Goal: Participate in discussion: Engage in conversation with other users on a specific topic

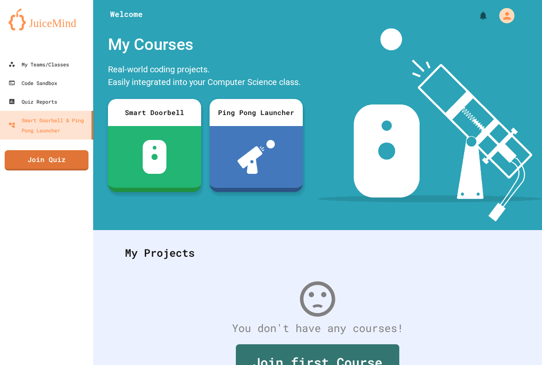
click at [63, 152] on link "Join Quiz" at bounding box center [47, 160] width 84 height 20
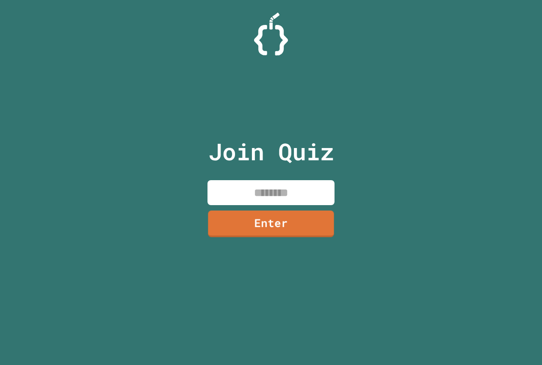
click at [265, 199] on input at bounding box center [270, 192] width 127 height 25
type input "********"
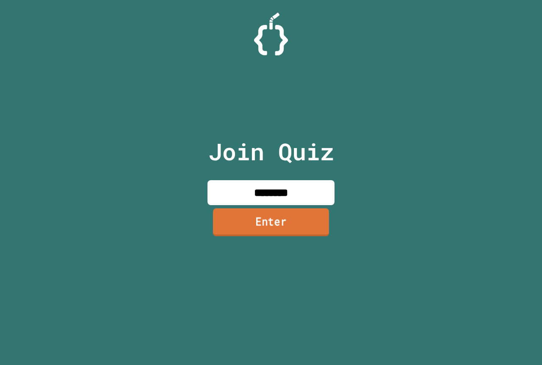
click at [273, 218] on link "Enter" at bounding box center [271, 222] width 116 height 28
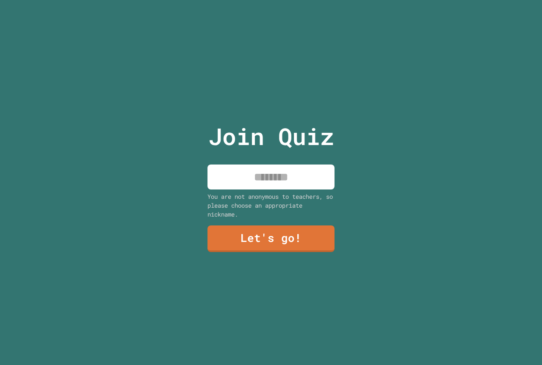
click at [257, 187] on div "Join Quiz You are not anonymous to teachers, so please choose an appropriate ni…" at bounding box center [271, 182] width 143 height 365
click at [248, 177] on input at bounding box center [270, 177] width 127 height 25
type input "***"
click at [259, 226] on link "Let's go!" at bounding box center [270, 239] width 127 height 27
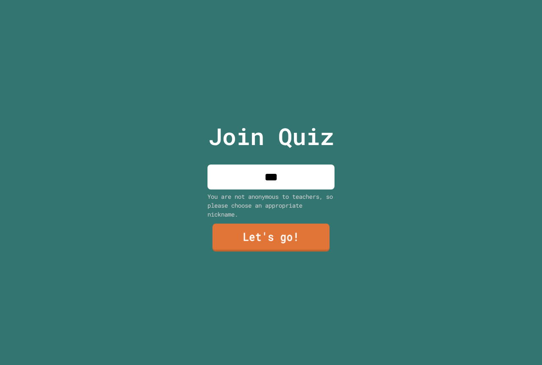
drag, startPoint x: 259, startPoint y: 227, endPoint x: 268, endPoint y: 227, distance: 9.3
click at [271, 0] on div at bounding box center [271, 0] width 0 height 0
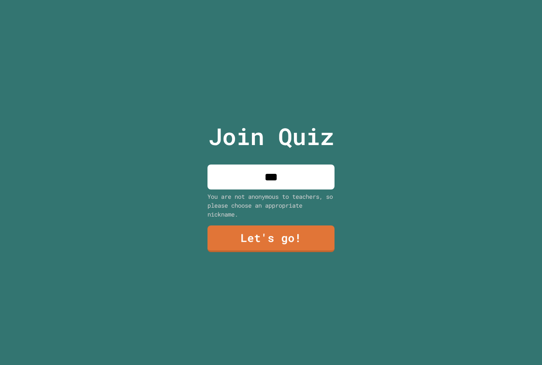
click at [271, 0] on div at bounding box center [271, 0] width 0 height 0
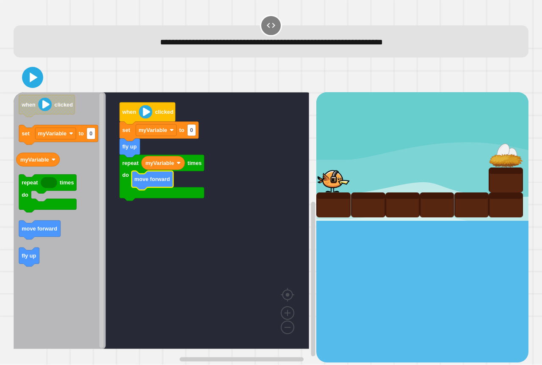
click at [77, 246] on icon "Blockly Workspace" at bounding box center [60, 220] width 92 height 257
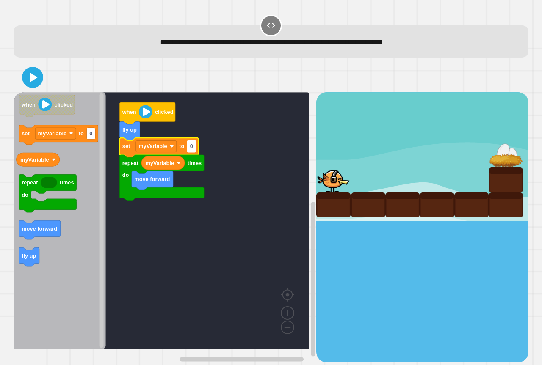
click at [188, 149] on rect "Blockly Workspace" at bounding box center [191, 146] width 8 height 11
click at [195, 149] on input "*" at bounding box center [191, 146] width 8 height 11
type input "*"
click at [35, 81] on icon at bounding box center [32, 77] width 20 height 20
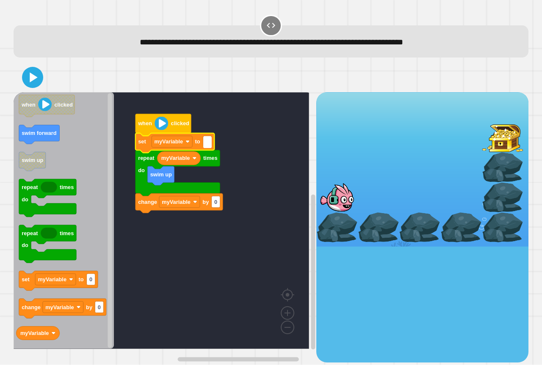
type input "*"
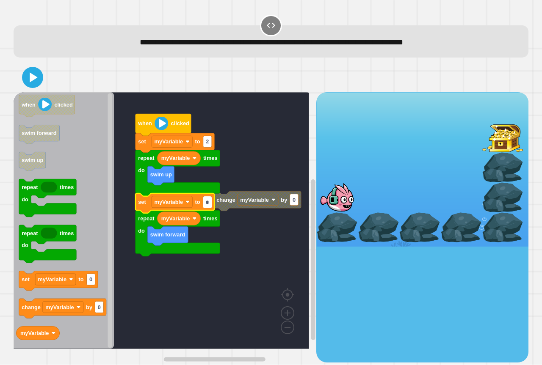
type input "*"
click at [28, 74] on icon at bounding box center [32, 77] width 17 height 17
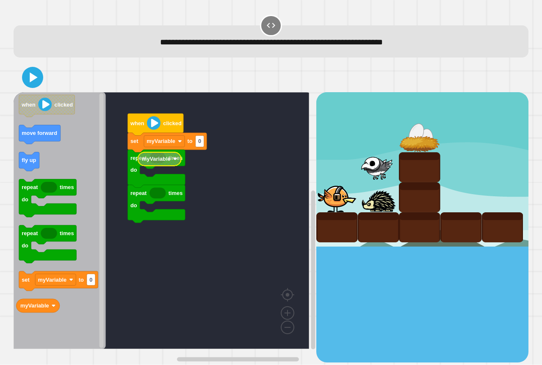
click at [166, 160] on text "myVariable" at bounding box center [156, 159] width 29 height 6
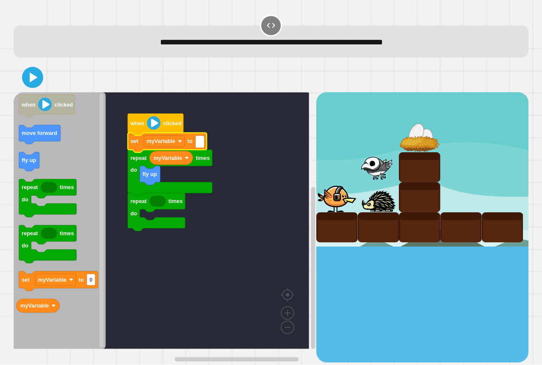
type input "*"
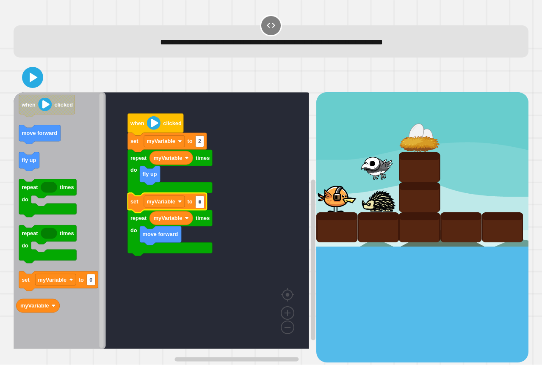
type input "*"
drag, startPoint x: 20, startPoint y: 83, endPoint x: 34, endPoint y: 79, distance: 14.6
click at [33, 79] on div at bounding box center [271, 78] width 515 height 30
click at [34, 78] on icon at bounding box center [34, 78] width 8 height 10
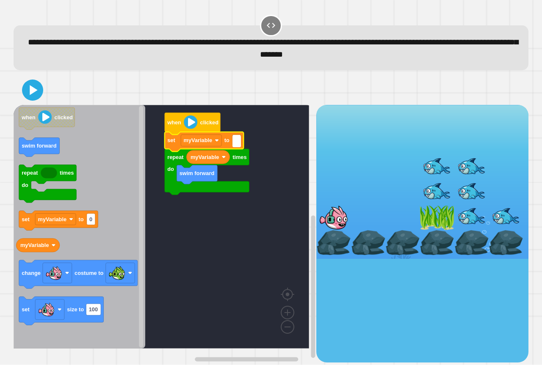
type input "*"
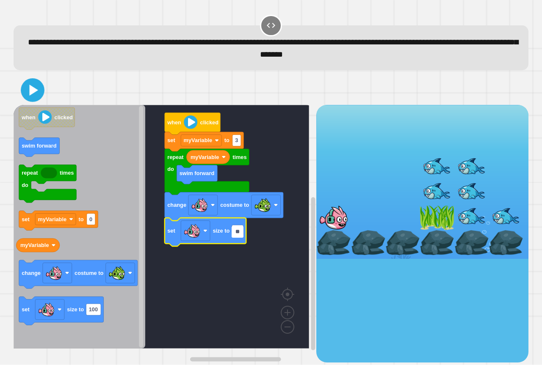
type input "**"
click at [42, 93] on icon at bounding box center [32, 90] width 19 height 19
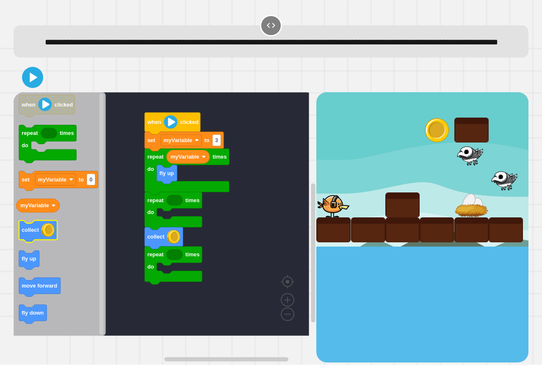
click at [43, 243] on icon "Blockly Workspace" at bounding box center [38, 232] width 38 height 22
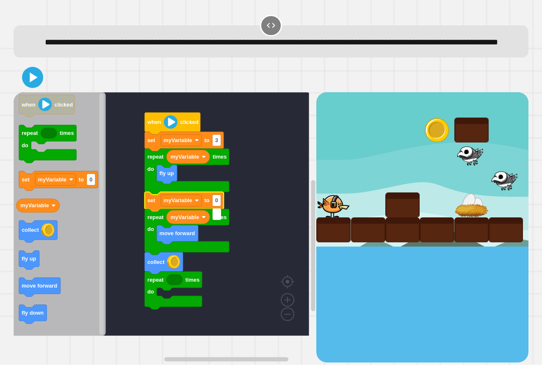
type input "*"
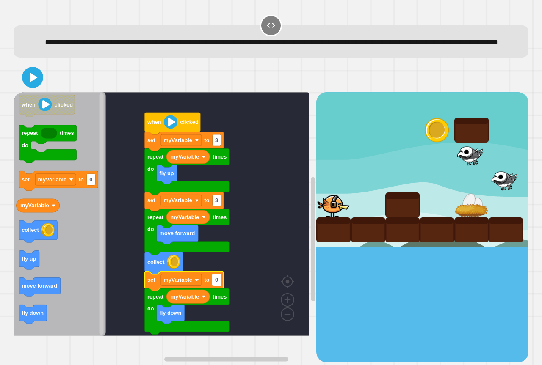
click at [218, 284] on text "0" at bounding box center [216, 280] width 3 height 6
type input "*"
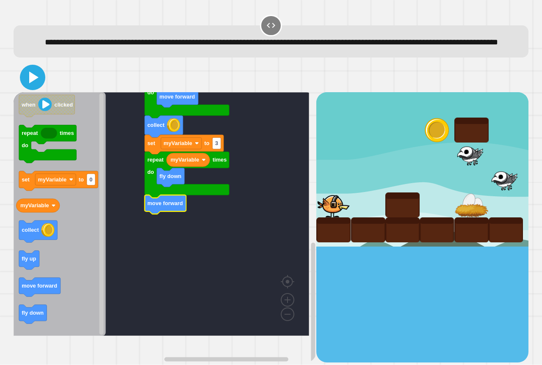
click at [29, 83] on icon at bounding box center [33, 78] width 9 height 12
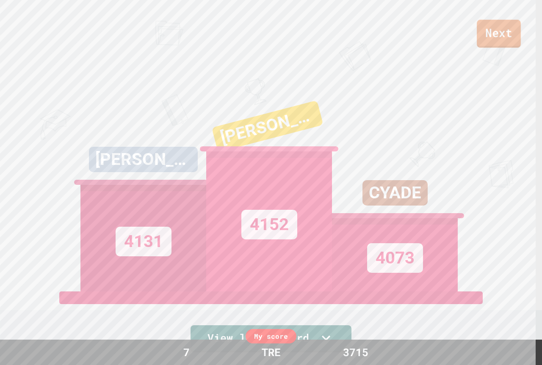
click at [508, 41] on link "Next" at bounding box center [499, 34] width 44 height 28
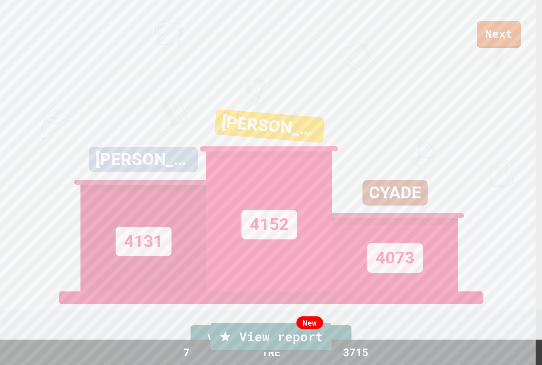
drag, startPoint x: 303, startPoint y: 195, endPoint x: 289, endPoint y: 200, distance: 15.0
drag, startPoint x: 405, startPoint y: 112, endPoint x: 401, endPoint y: 113, distance: 4.4
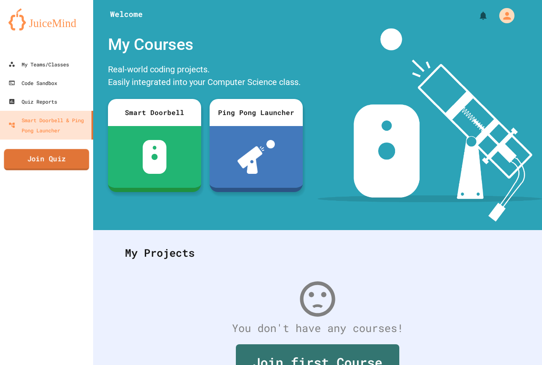
click at [58, 161] on link "Join Quiz" at bounding box center [46, 159] width 85 height 21
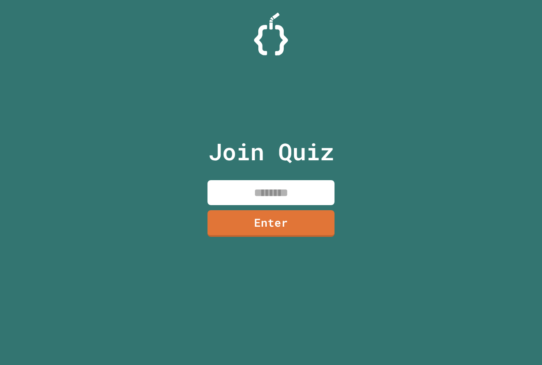
click at [316, 189] on input at bounding box center [270, 192] width 127 height 25
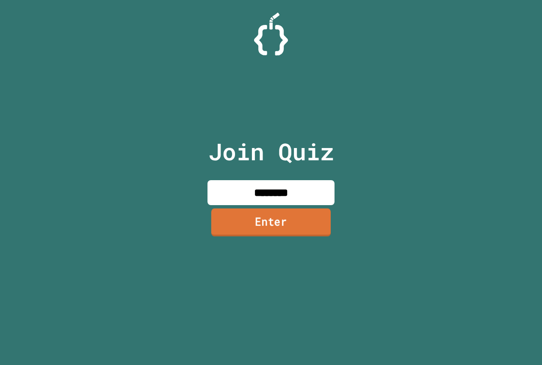
type input "********"
click at [317, 223] on link "Enter" at bounding box center [271, 223] width 129 height 28
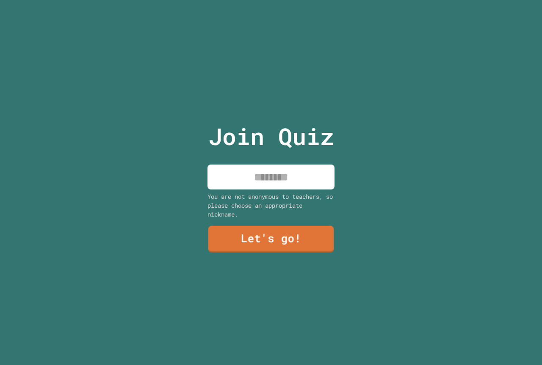
click at [267, 165] on input at bounding box center [270, 177] width 127 height 25
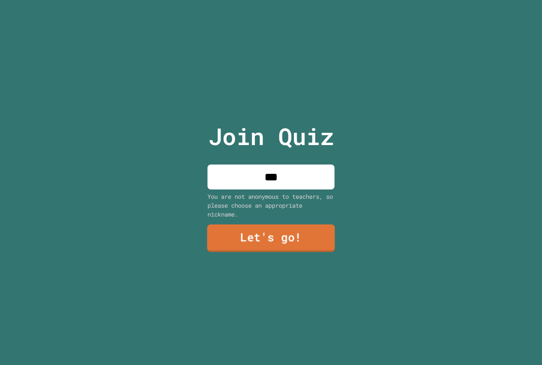
type input "***"
drag, startPoint x: 274, startPoint y: 257, endPoint x: 274, endPoint y: 250, distance: 6.8
click at [274, 256] on div "Join Quiz *** You are not anonymous to teachers, so please choose an appropriat…" at bounding box center [271, 182] width 143 height 365
click at [272, 241] on link "Let's go!" at bounding box center [270, 239] width 127 height 27
click at [271, 0] on div at bounding box center [271, 0] width 0 height 0
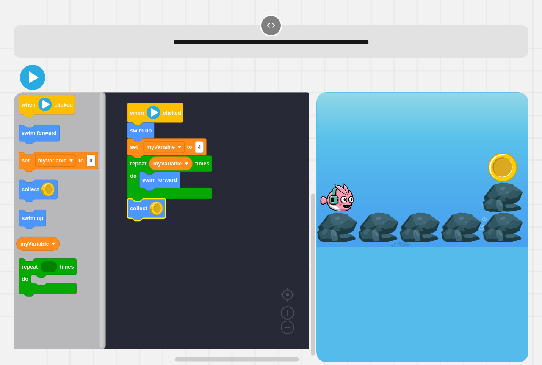
click at [24, 74] on button at bounding box center [32, 77] width 25 height 25
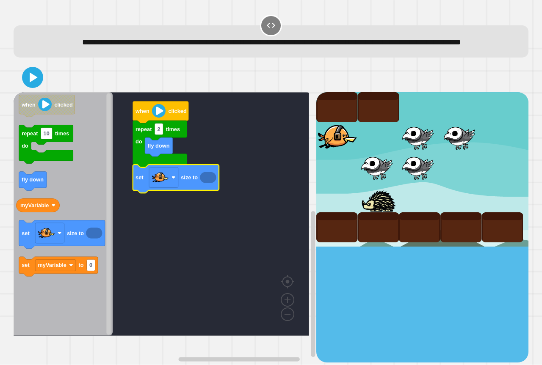
click at [208, 183] on icon "Blockly Workspace" at bounding box center [208, 177] width 16 height 11
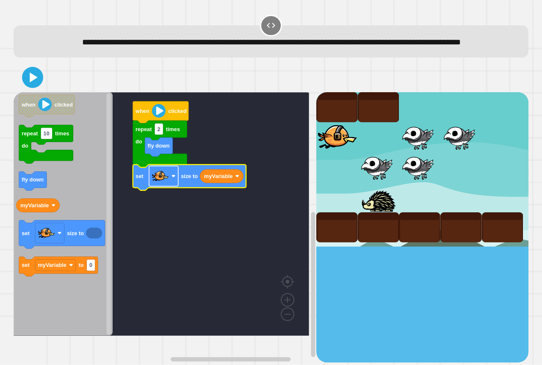
click at [152, 187] on rect "Blockly Workspace" at bounding box center [163, 176] width 29 height 20
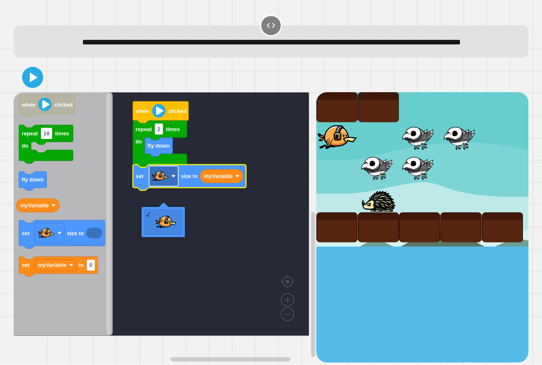
click at [168, 185] on image "Blockly Workspace" at bounding box center [160, 176] width 17 height 17
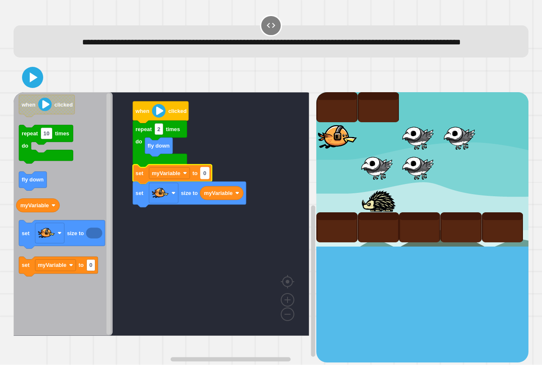
click at [205, 177] on text "0" at bounding box center [204, 173] width 3 height 6
type input "*"
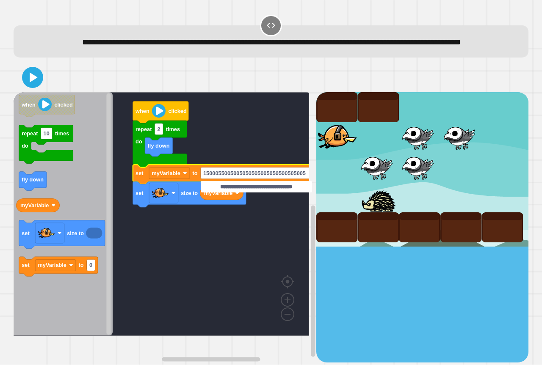
type input "**********"
drag, startPoint x: 32, startPoint y: 94, endPoint x: 31, endPoint y: 89, distance: 5.2
click at [32, 83] on icon at bounding box center [33, 78] width 9 height 12
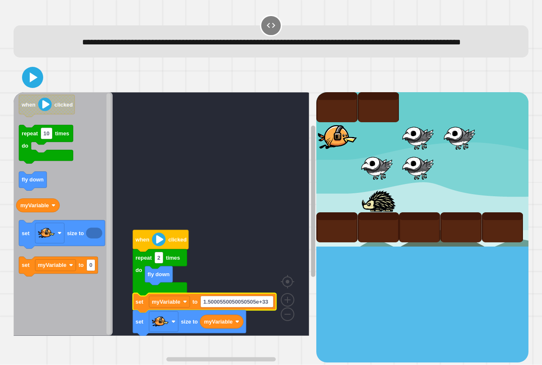
click at [310, 180] on g "Blockly Workspace" at bounding box center [313, 244] width 6 height 237
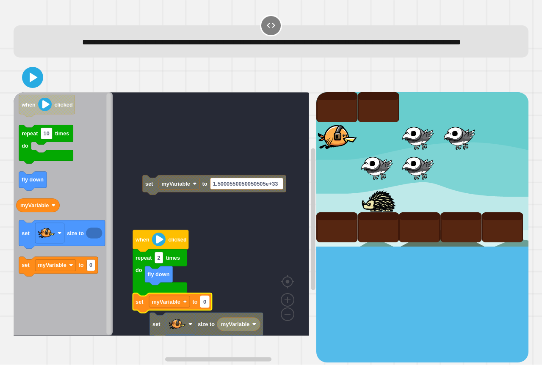
click at [209, 308] on rect "Blockly Workspace" at bounding box center [205, 301] width 8 height 11
type input "***"
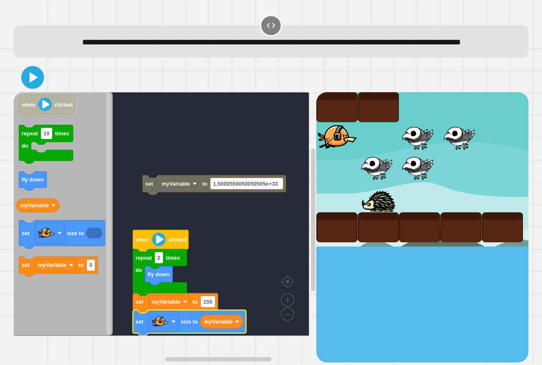
drag, startPoint x: 34, startPoint y: 95, endPoint x: 30, endPoint y: 93, distance: 4.6
click at [32, 87] on icon at bounding box center [32, 78] width 18 height 18
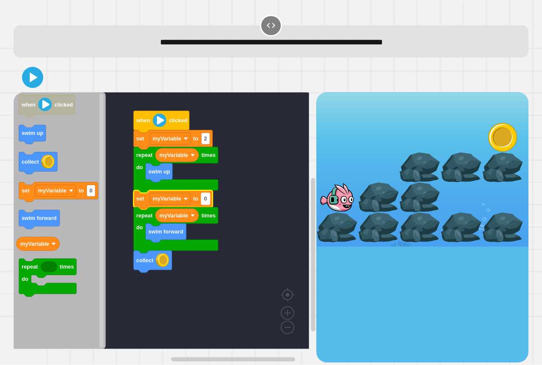
click at [206, 204] on rect "Blockly Workspace" at bounding box center [205, 199] width 8 height 11
type input "*"
click at [33, 76] on icon at bounding box center [32, 77] width 17 height 17
click at [26, 69] on div at bounding box center [271, 78] width 515 height 30
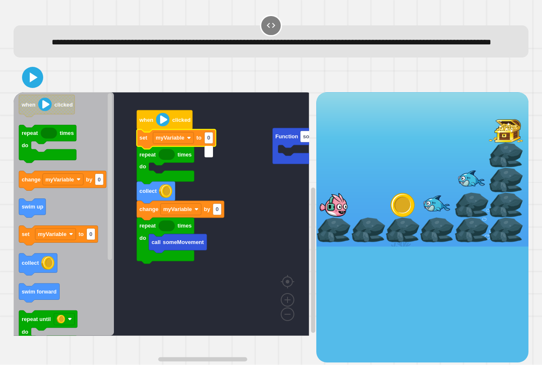
type input "*"
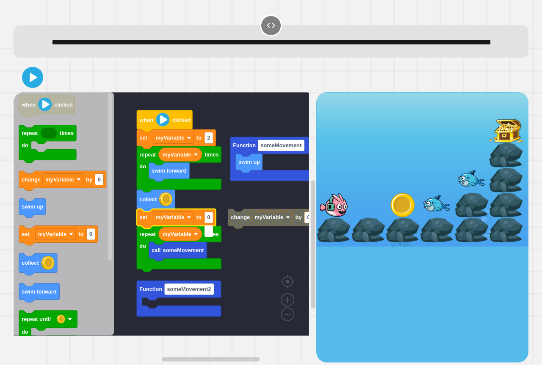
type input "*"
click at [222, 221] on rect "Blockly Workspace" at bounding box center [162, 214] width 296 height 244
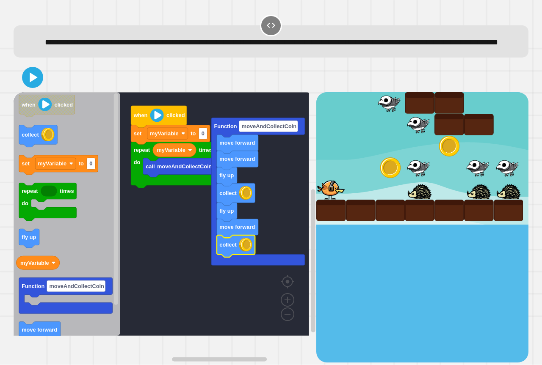
drag, startPoint x: 35, startPoint y: 76, endPoint x: 26, endPoint y: 80, distance: 9.5
click at [33, 76] on div "repeat times do myVariable call moveAndCollectCoin set myVariable to 0 when cli…" at bounding box center [271, 212] width 520 height 305
drag, startPoint x: 26, startPoint y: 80, endPoint x: 16, endPoint y: 86, distance: 11.9
click at [22, 85] on div at bounding box center [271, 78] width 515 height 30
drag, startPoint x: 45, startPoint y: 80, endPoint x: 30, endPoint y: 88, distance: 16.9
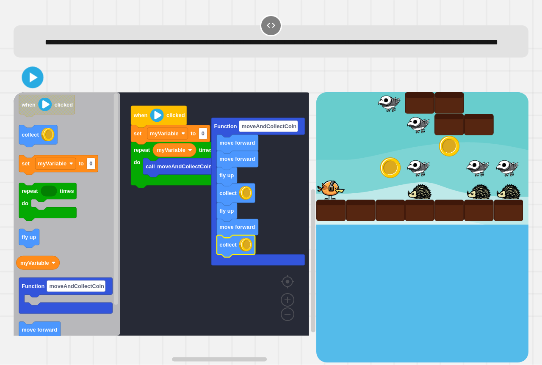
click at [44, 80] on div at bounding box center [271, 78] width 515 height 30
click at [30, 83] on icon at bounding box center [34, 78] width 8 height 10
type input "*"
drag, startPoint x: 59, startPoint y: 84, endPoint x: 10, endPoint y: 72, distance: 51.0
click at [47, 79] on div at bounding box center [271, 78] width 515 height 30
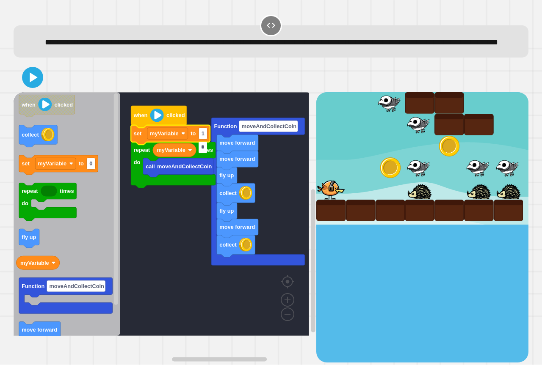
click at [7, 76] on div "**********" at bounding box center [271, 182] width 542 height 365
click at [8, 93] on div "**********" at bounding box center [271, 182] width 542 height 365
drag, startPoint x: 14, startPoint y: 93, endPoint x: 30, endPoint y: 91, distance: 15.8
click at [21, 92] on div at bounding box center [271, 78] width 515 height 30
click at [30, 86] on icon at bounding box center [32, 77] width 17 height 17
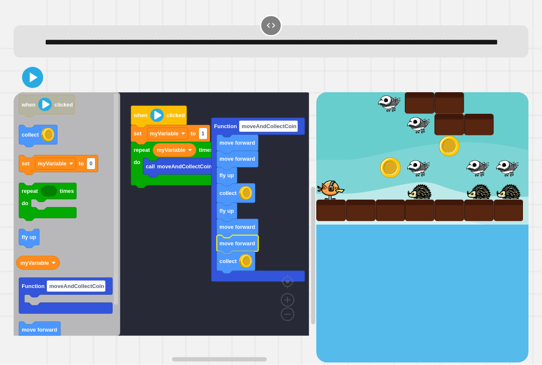
click at [46, 92] on div at bounding box center [271, 78] width 515 height 30
drag, startPoint x: 46, startPoint y: 100, endPoint x: 29, endPoint y: 94, distance: 18.2
click at [40, 92] on div at bounding box center [271, 78] width 515 height 30
click at [31, 86] on icon at bounding box center [32, 77] width 17 height 17
